Goal: Information Seeking & Learning: Learn about a topic

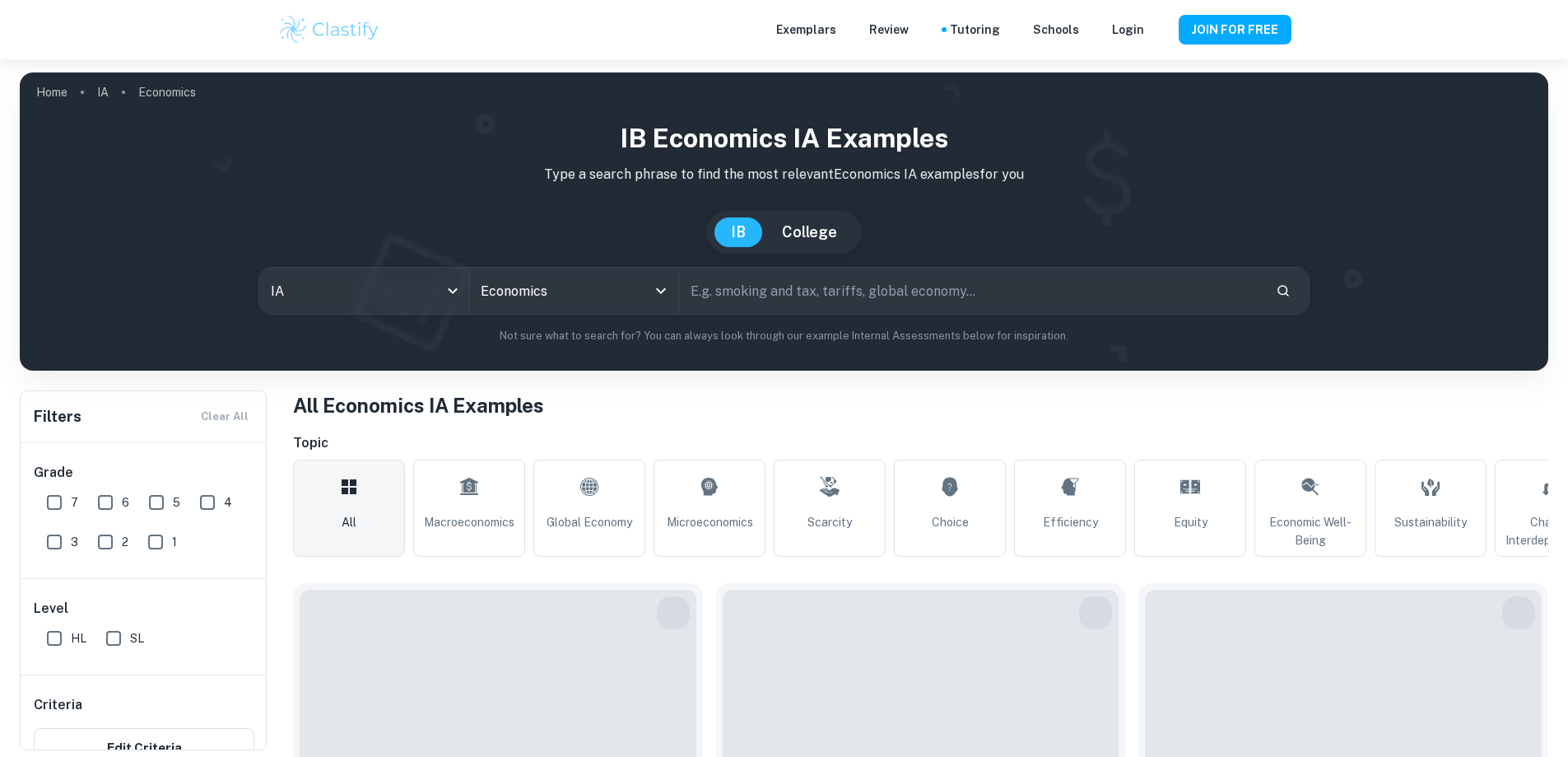
type input "Economics"
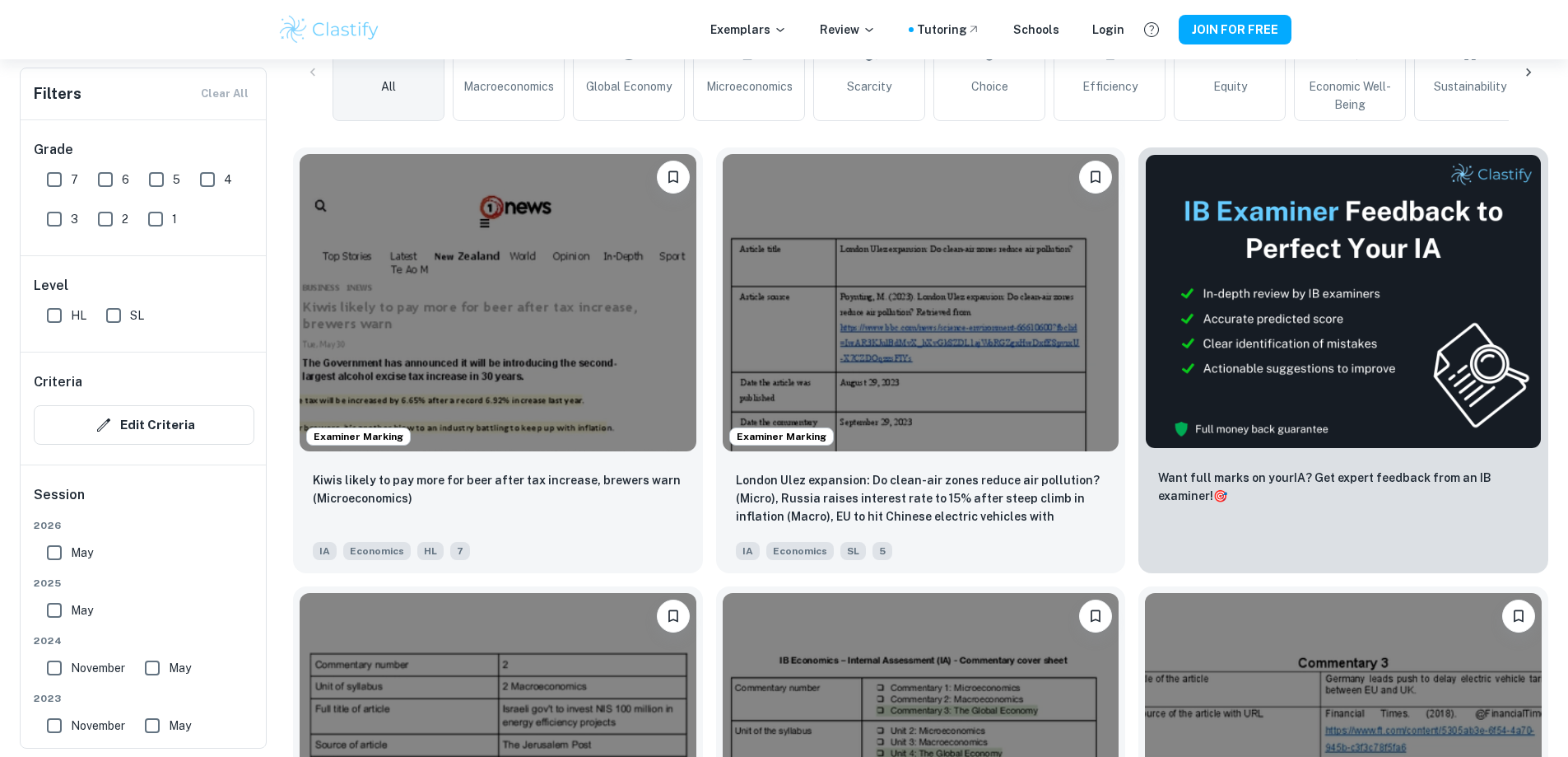
scroll to position [494, 0]
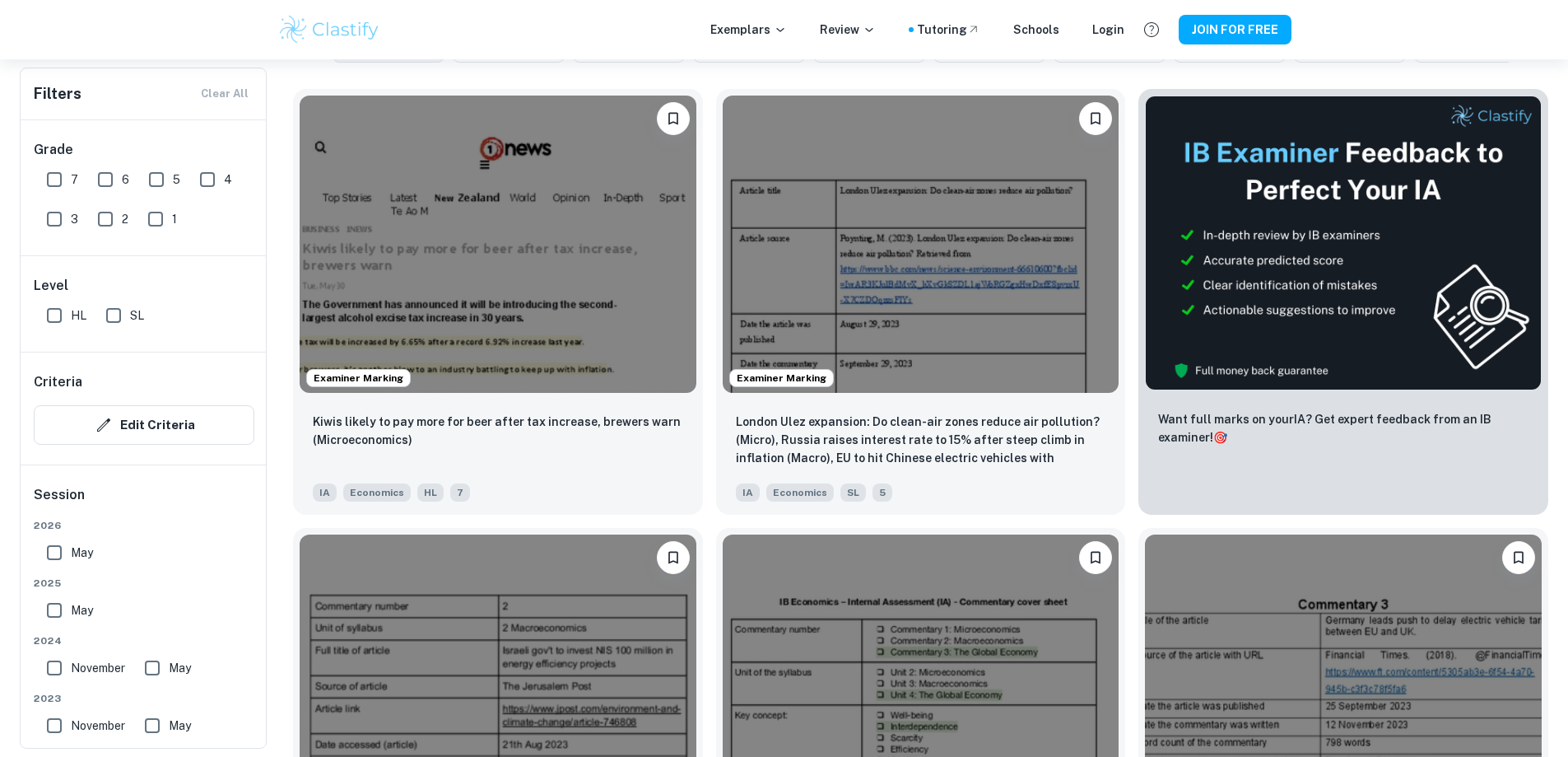
click at [117, 309] on input "SL" at bounding box center [114, 315] width 33 height 33
checkbox input "true"
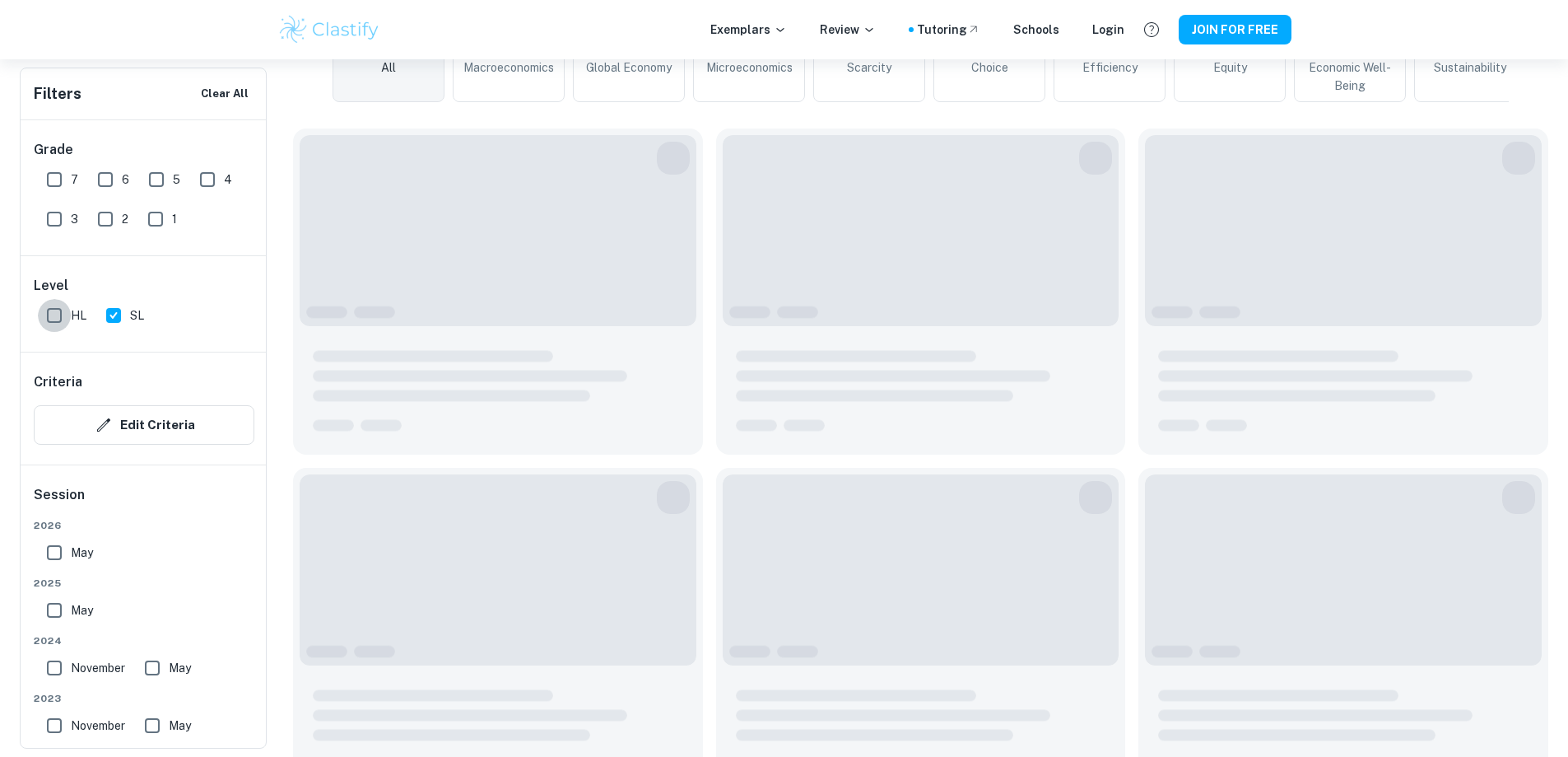
scroll to position [534, 0]
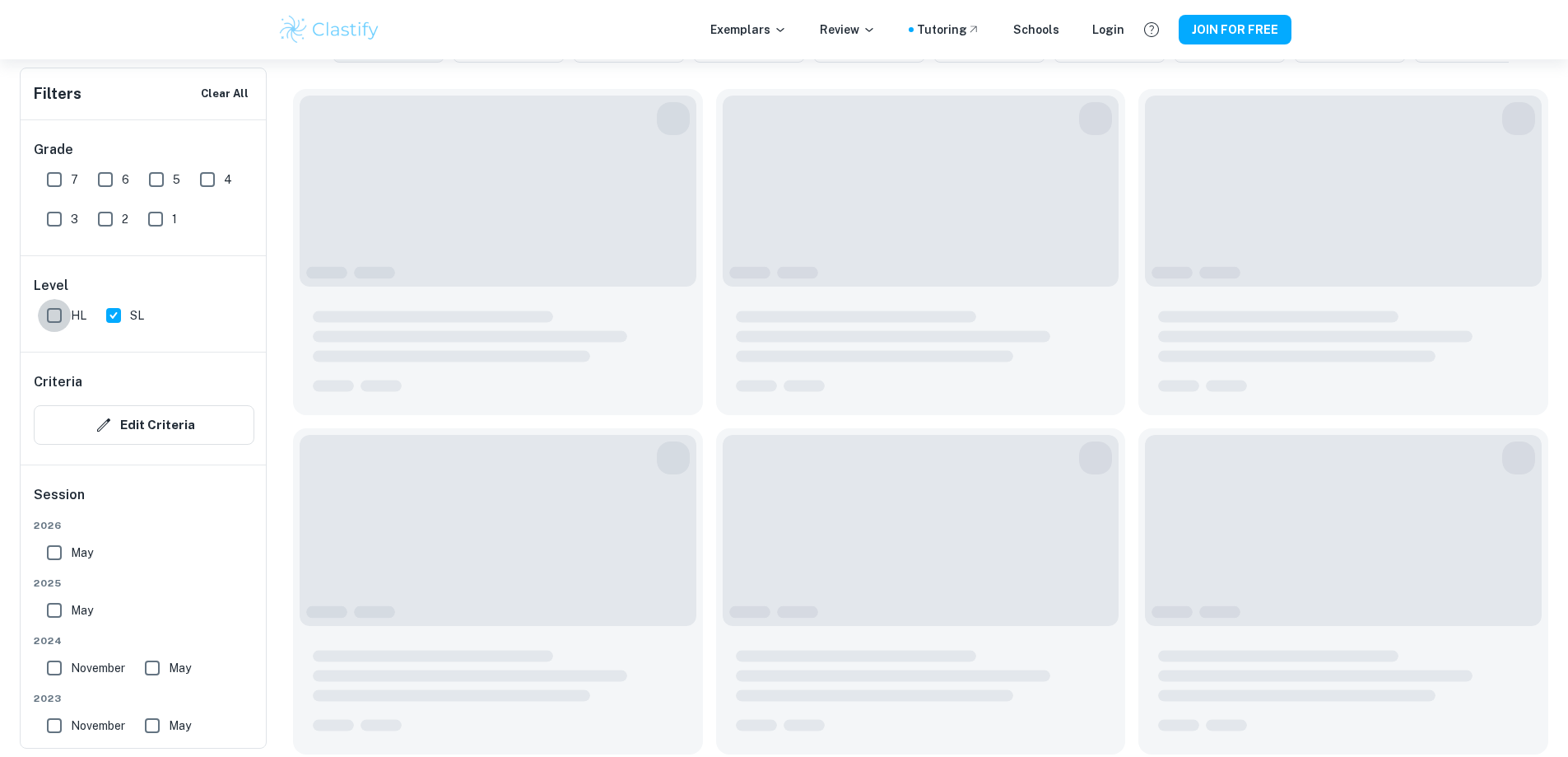
click at [54, 317] on input "HL" at bounding box center [54, 315] width 33 height 33
checkbox input "true"
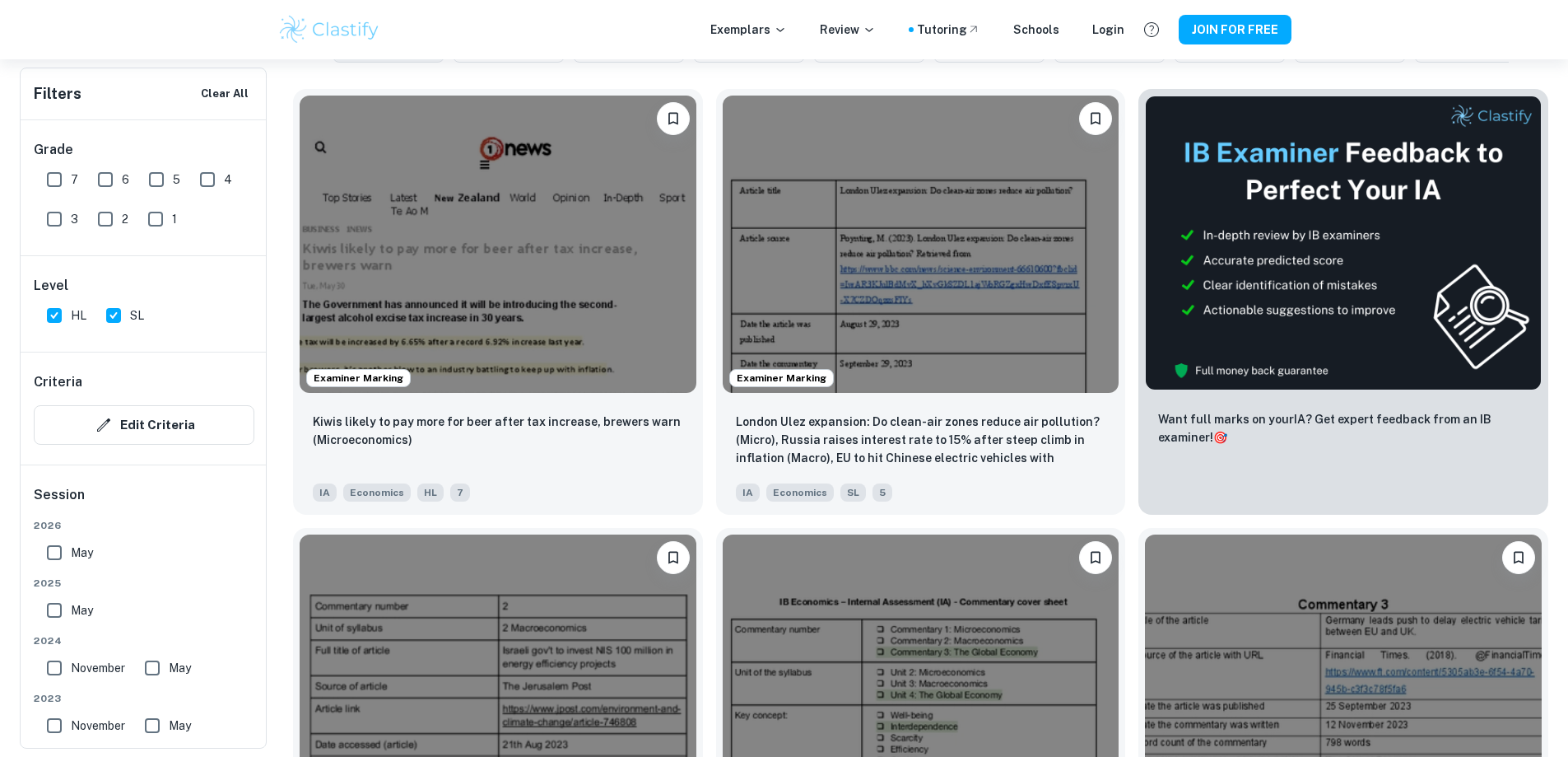
click at [55, 177] on input "7" at bounding box center [54, 180] width 33 height 33
checkbox input "true"
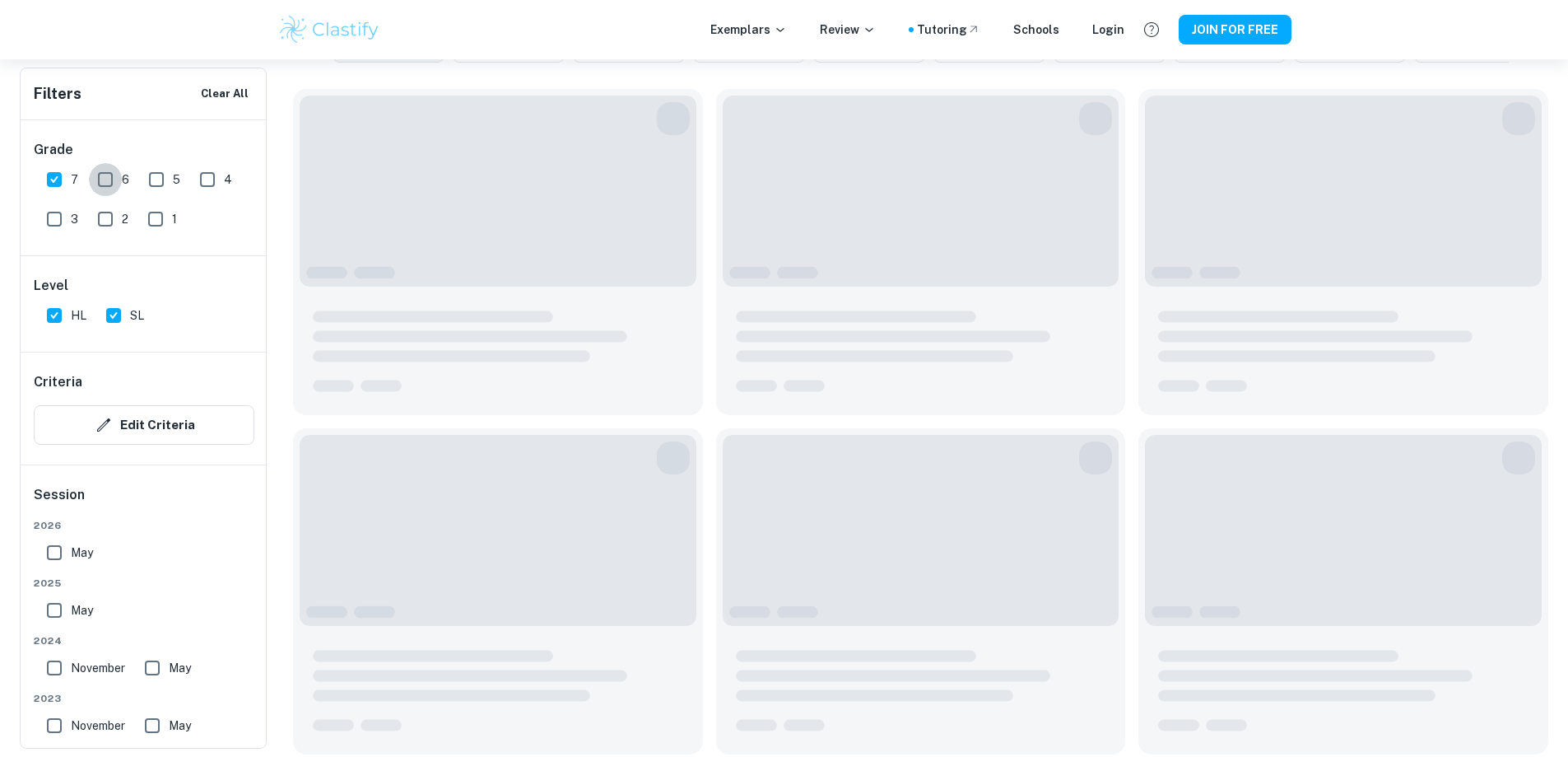
click at [95, 176] on input "6" at bounding box center [106, 180] width 33 height 33
checkbox input "true"
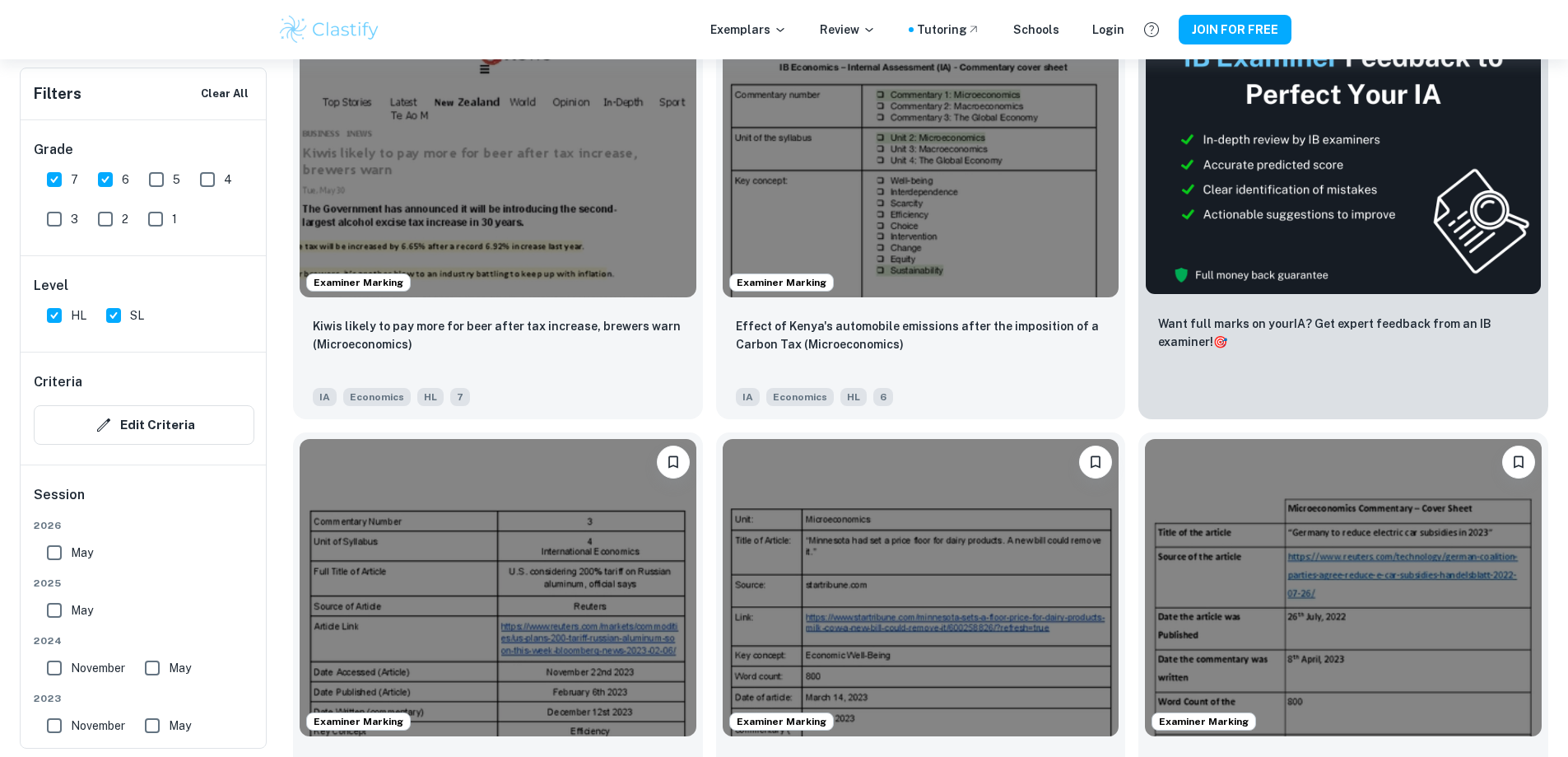
scroll to position [698, 0]
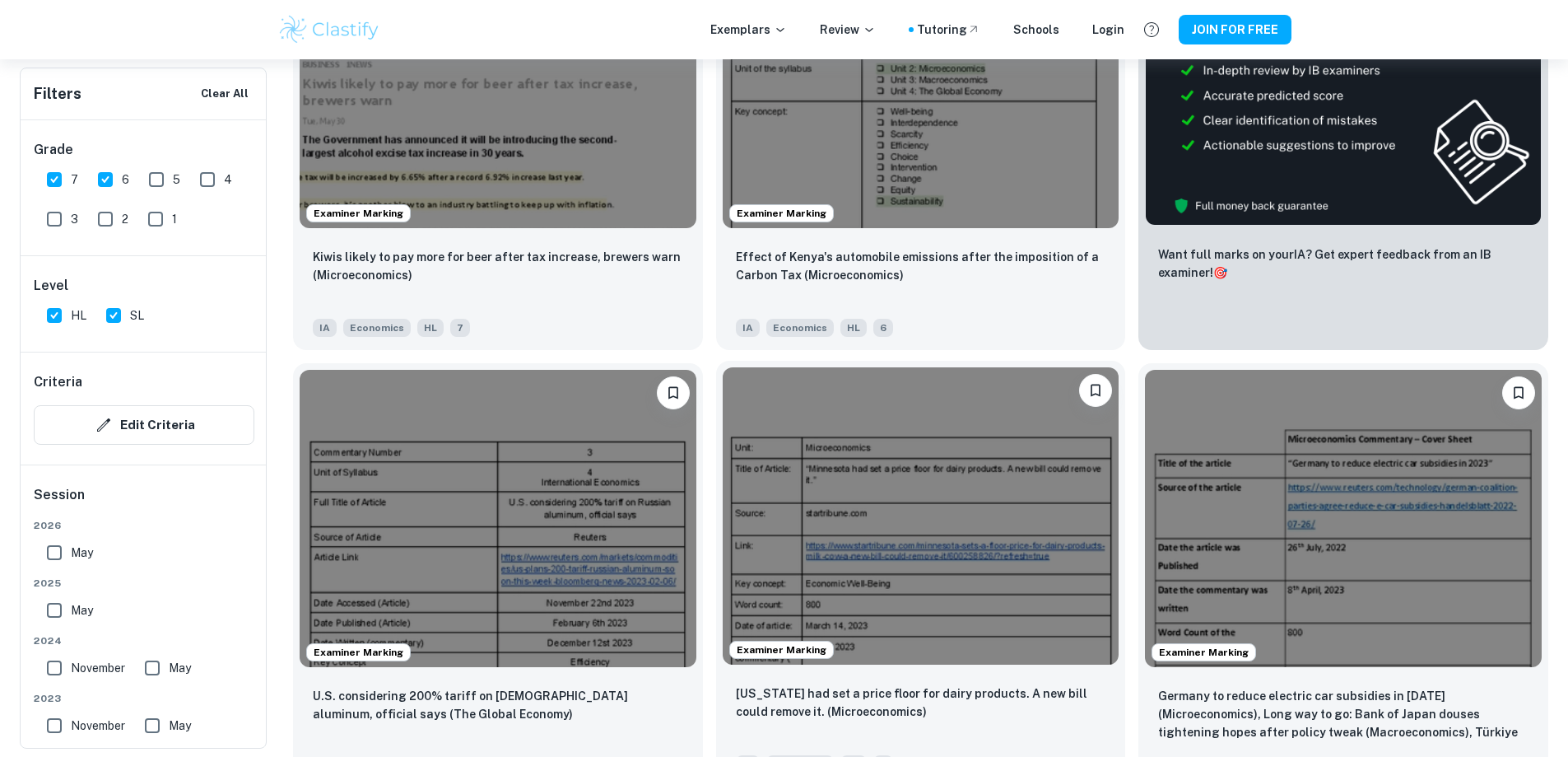
click at [736, 684] on p "Minnesota had set a price floor for dairy products. A new bill could remove it.…" at bounding box center [921, 703] width 370 height 36
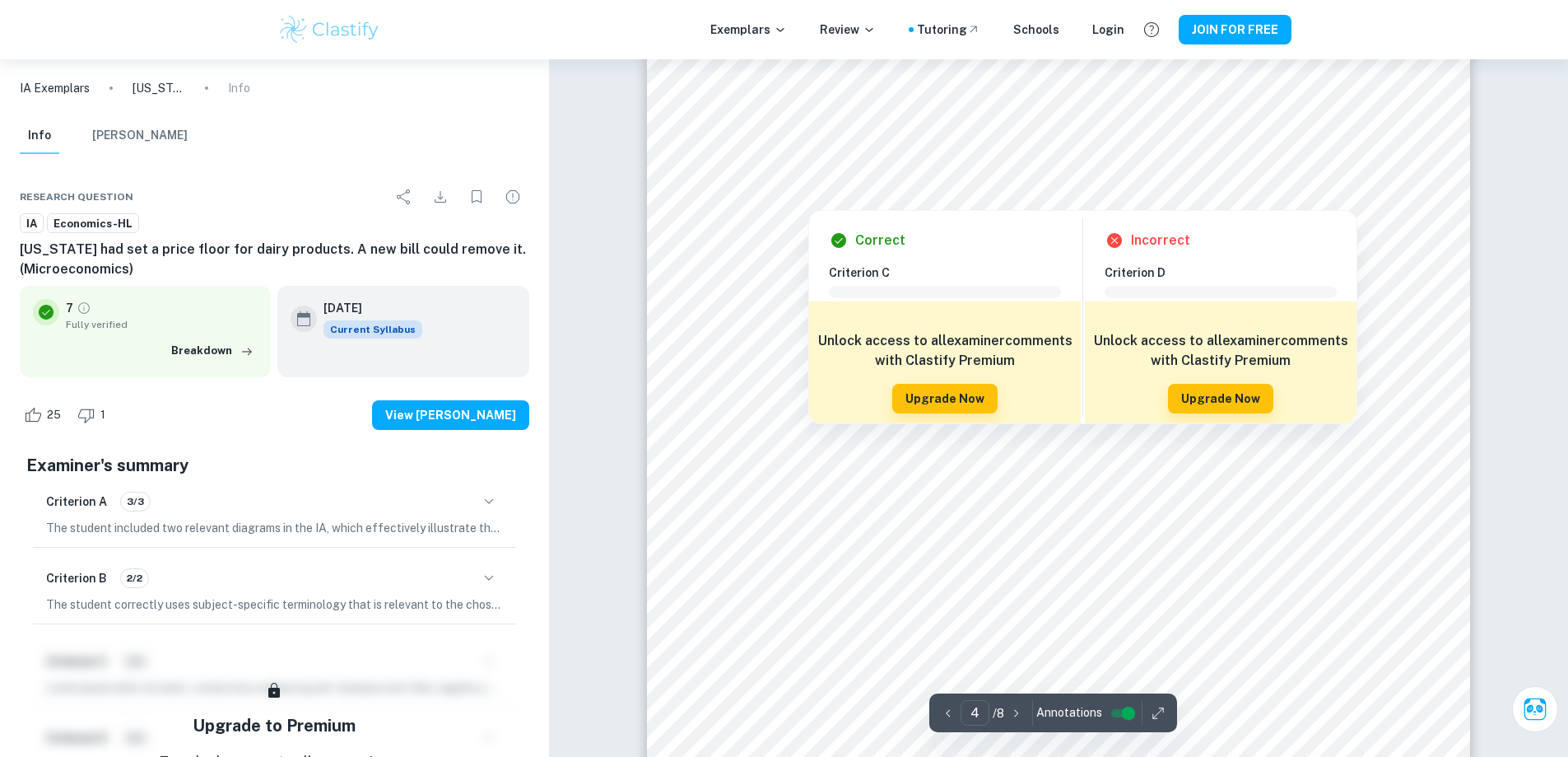
scroll to position [3540, 0]
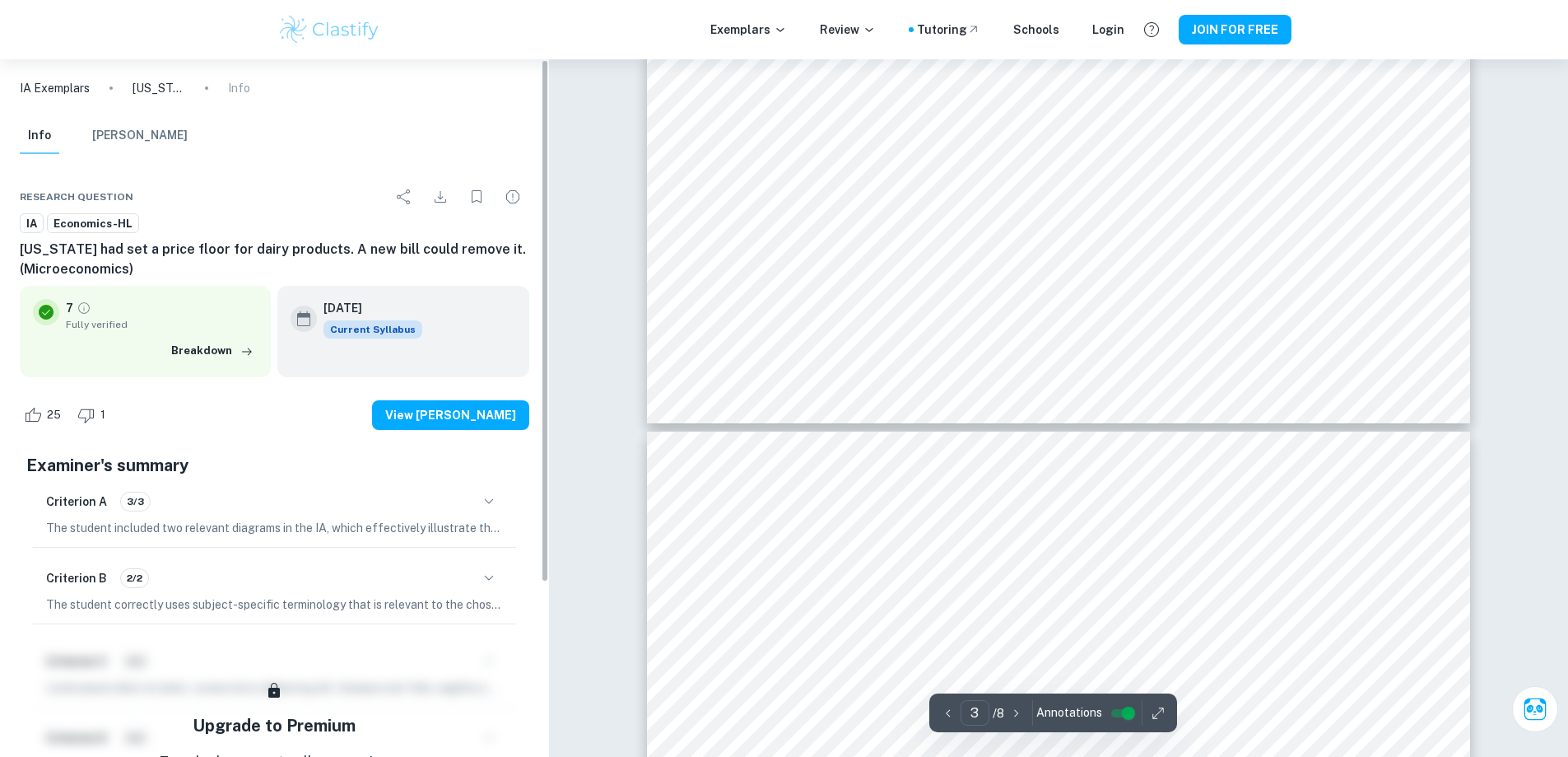
type input "4"
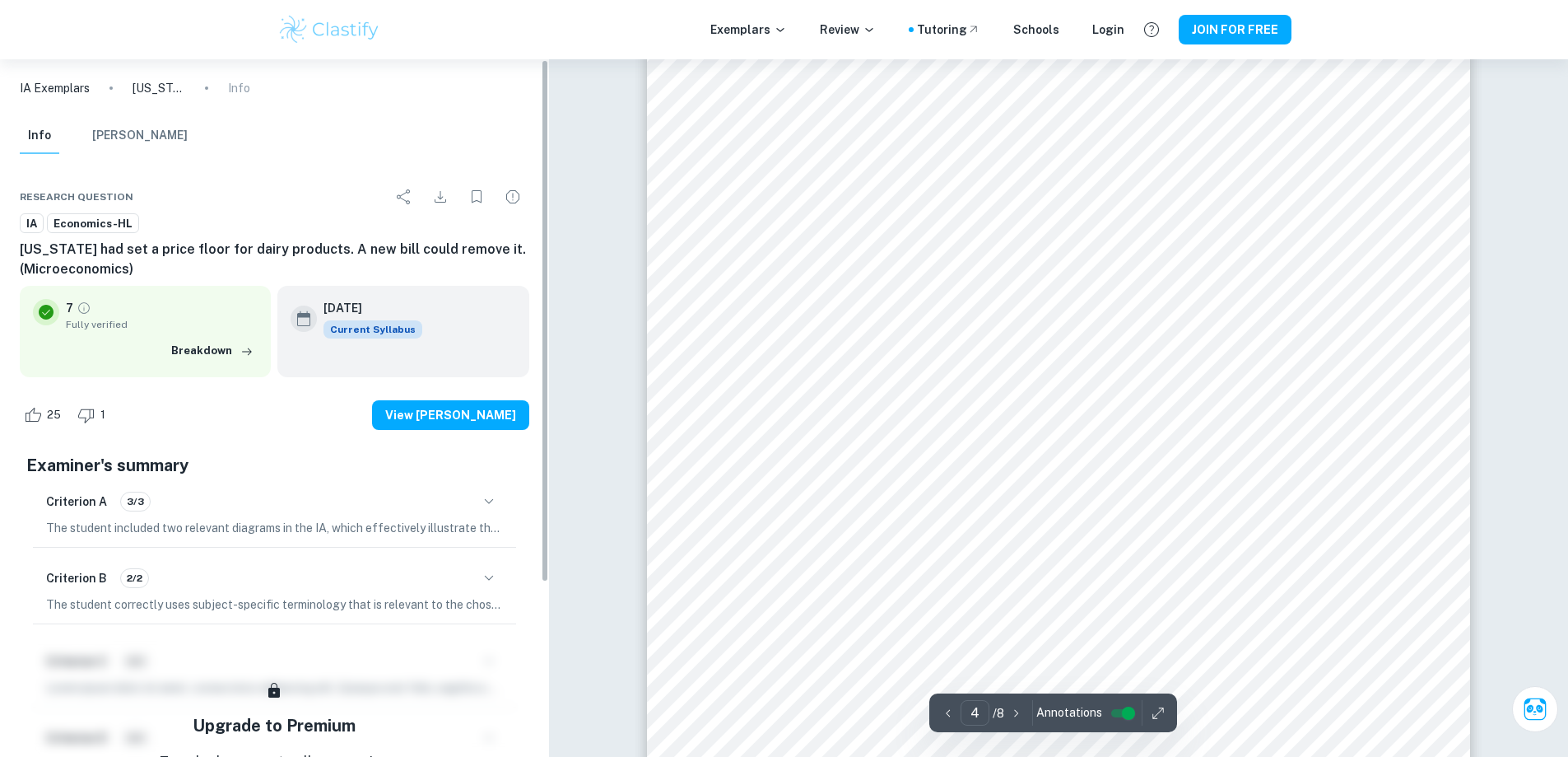
scroll to position [3705, 0]
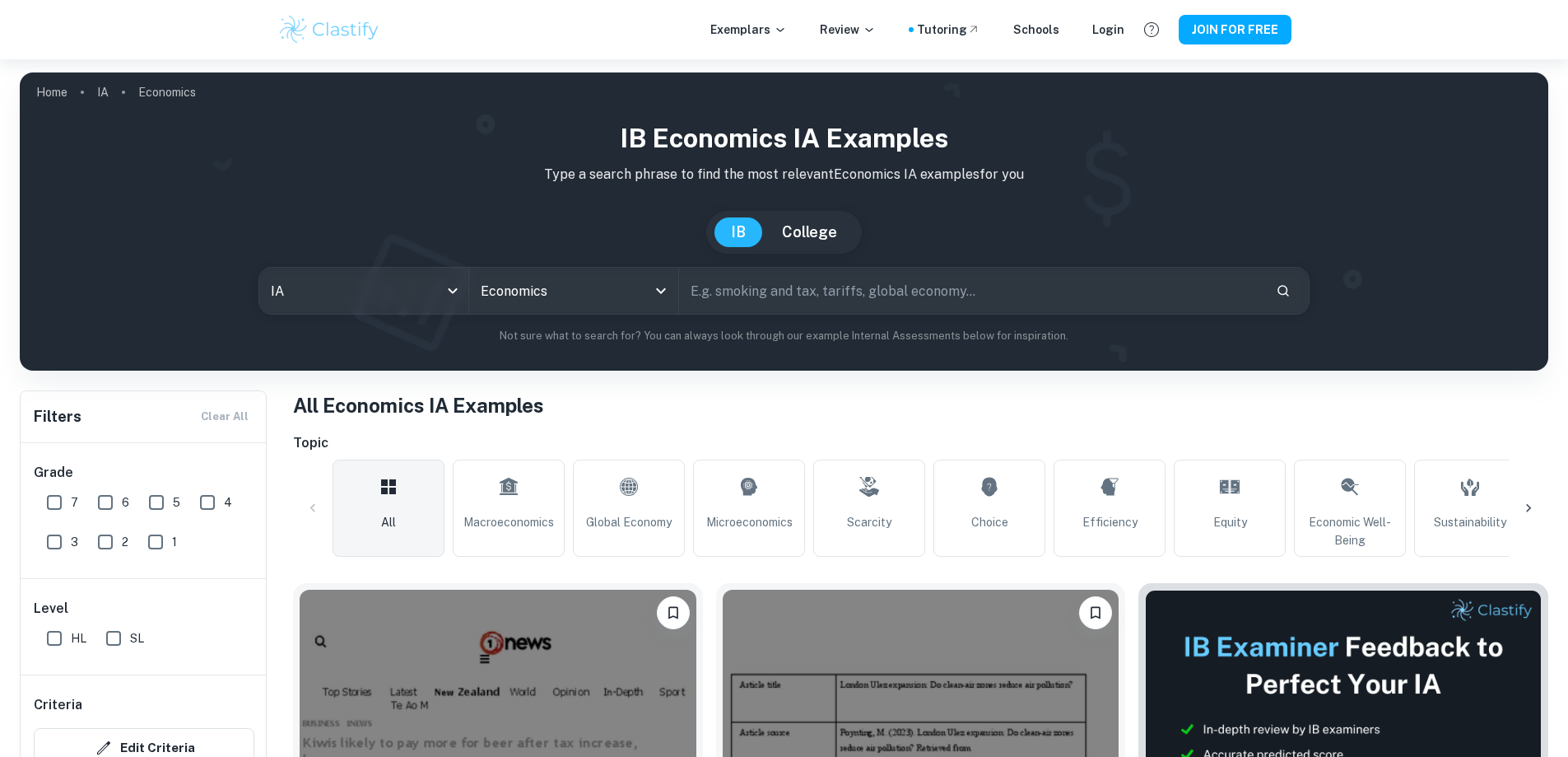
scroll to position [585, 0]
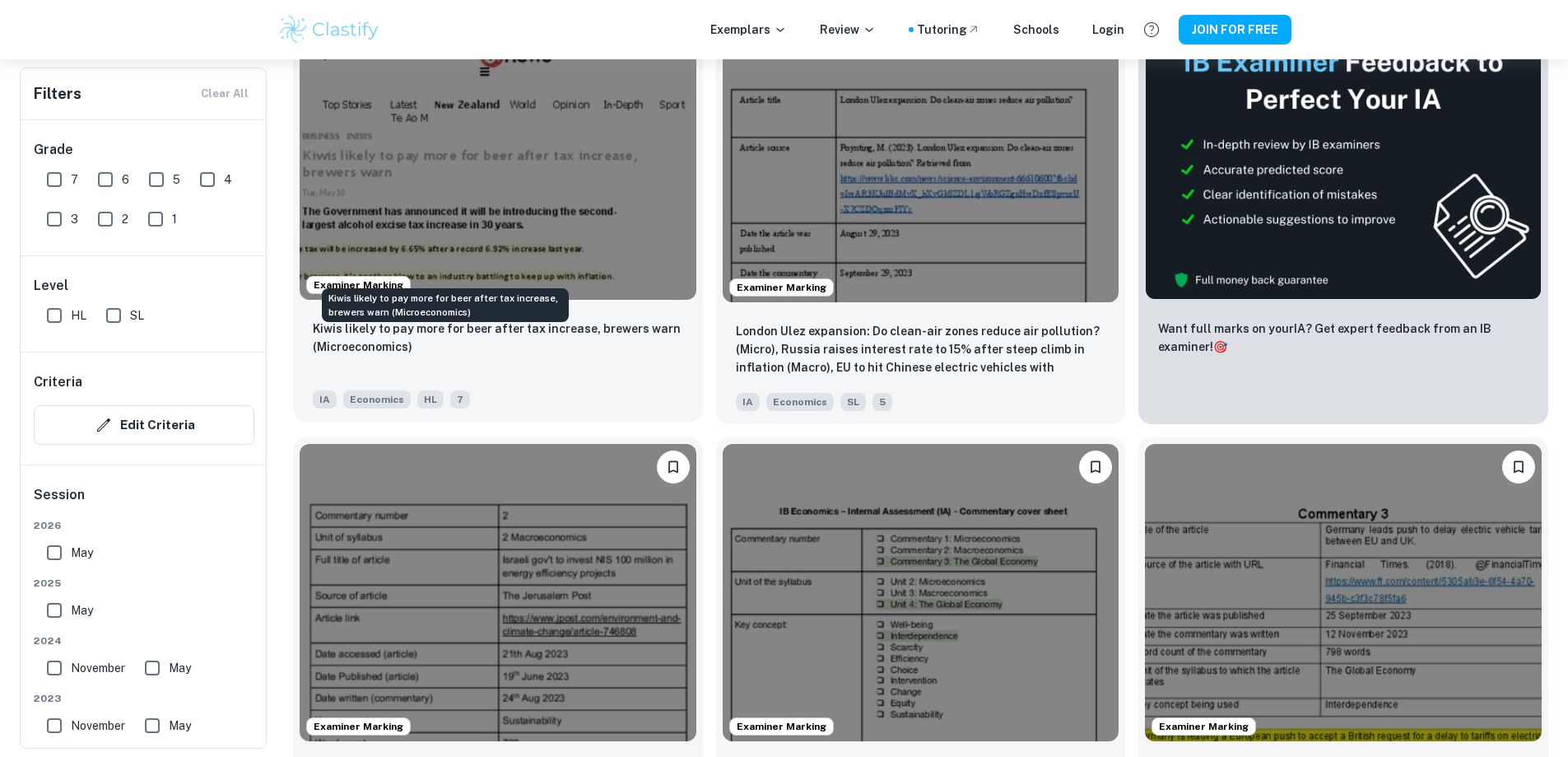
click at [507, 319] on p "Kiwis likely to pay more for beer after tax increase, brewers warn (Microeconom…" at bounding box center [497, 337] width 370 height 36
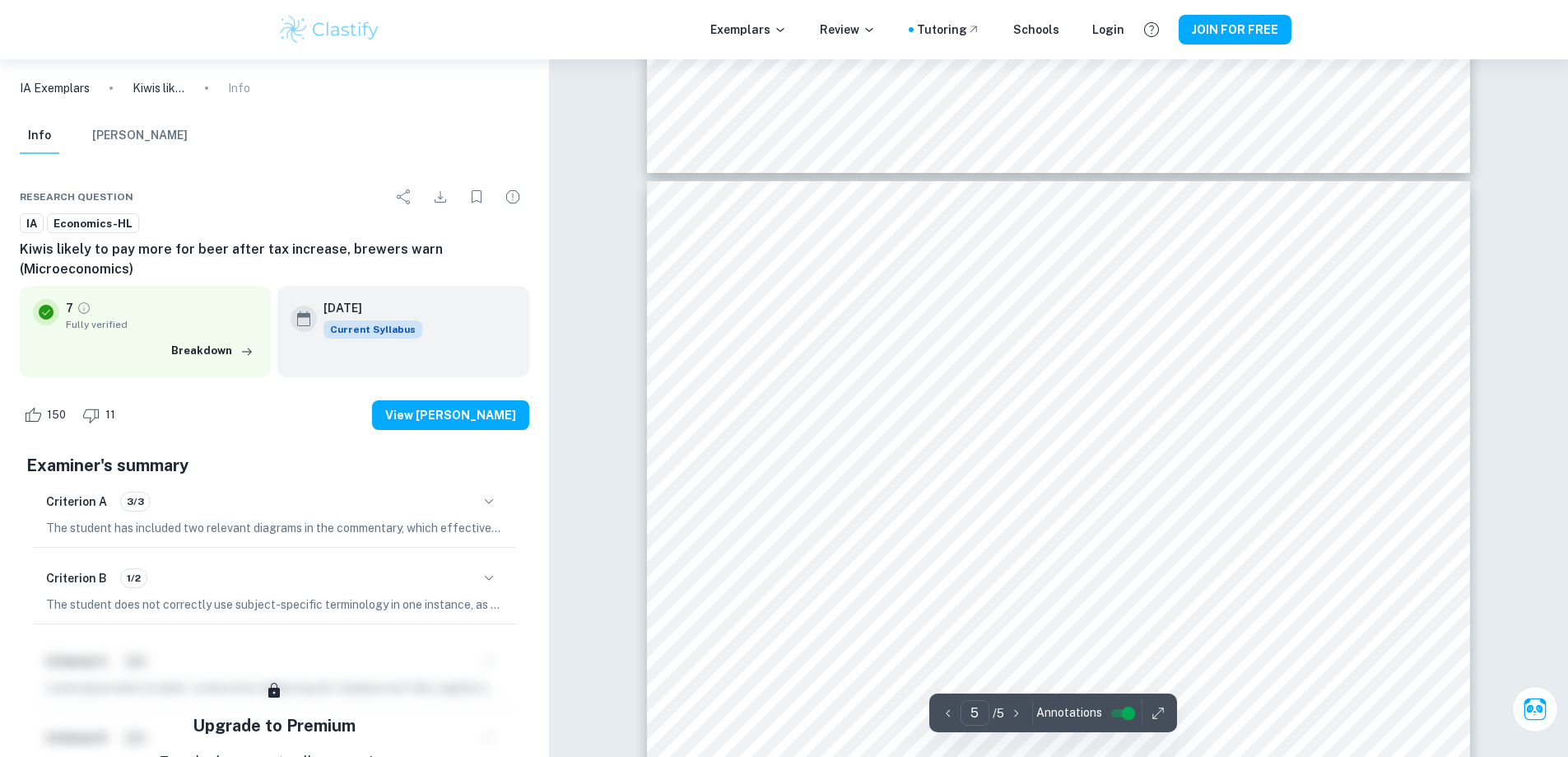
scroll to position [5104, 0]
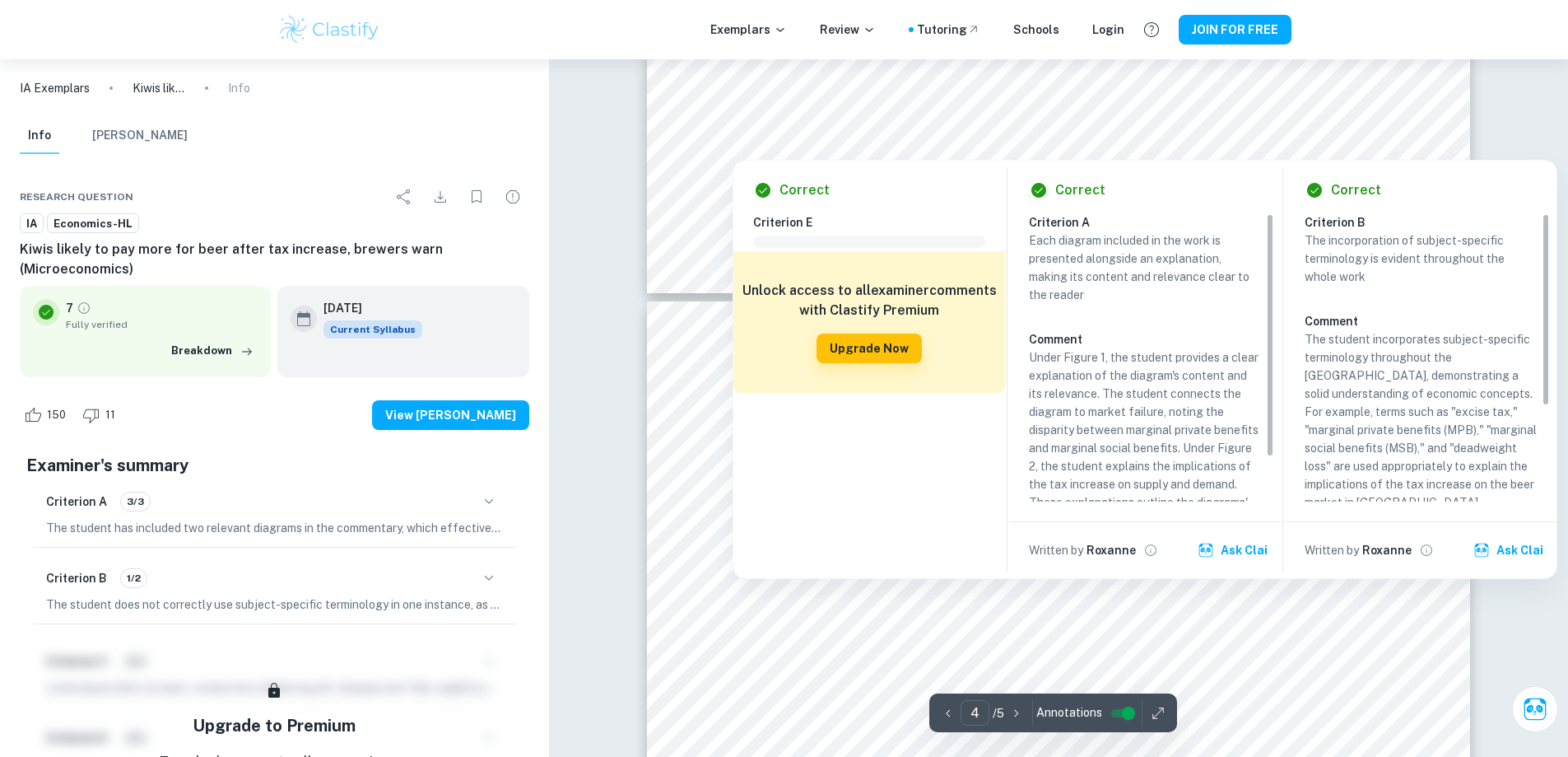
type input "3"
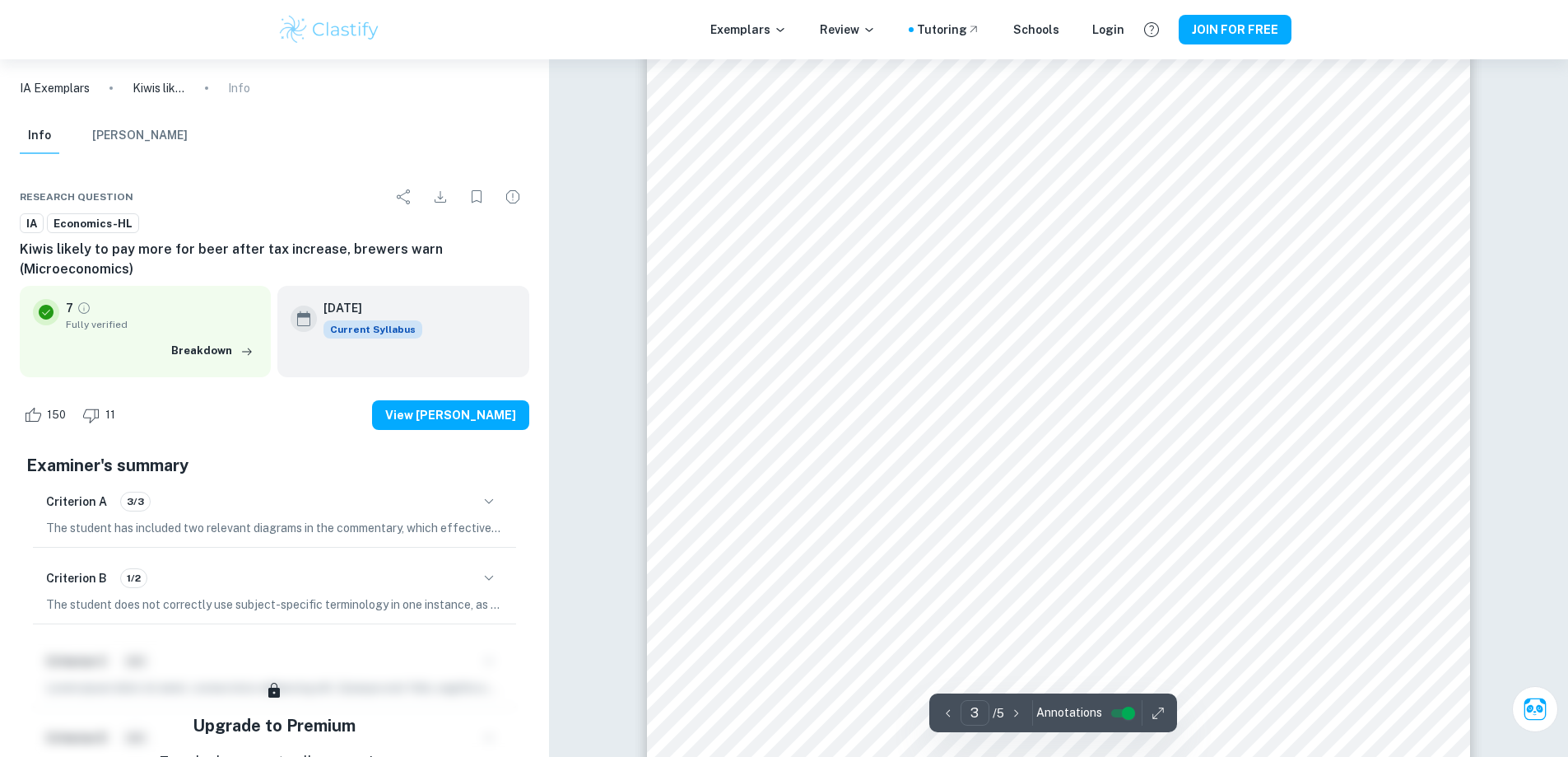
scroll to position [2738, 0]
